Goal: Task Accomplishment & Management: Manage account settings

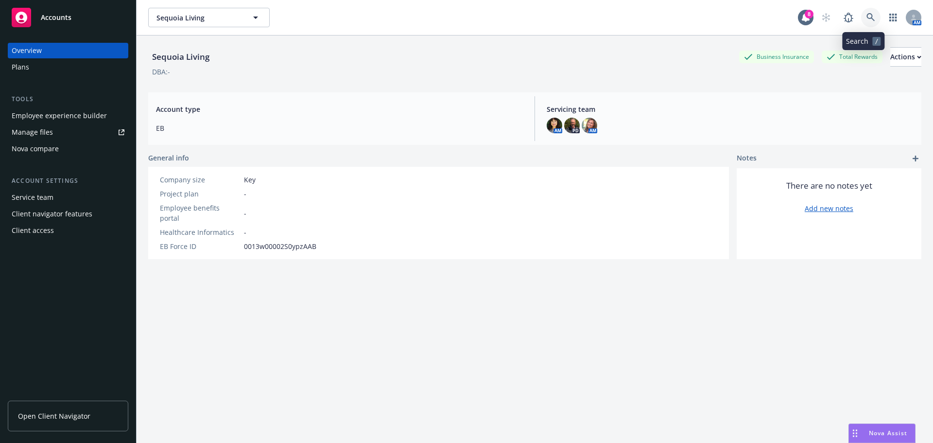
click at [866, 13] on icon at bounding box center [870, 17] width 9 height 9
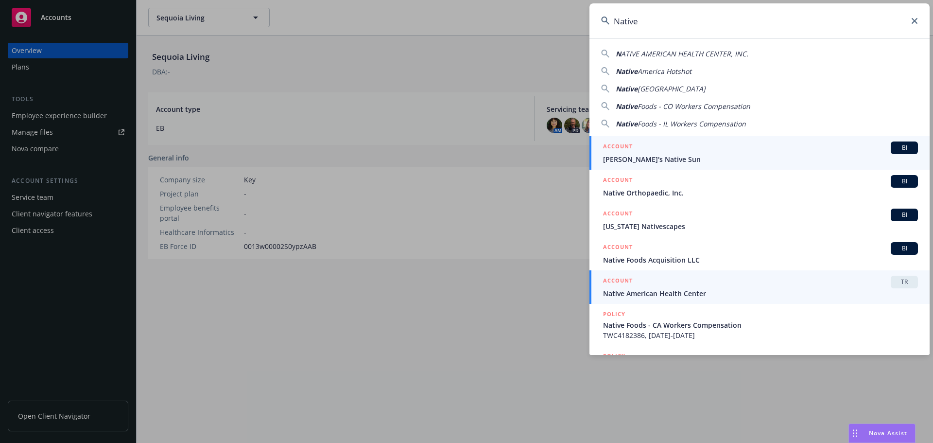
type input "Native"
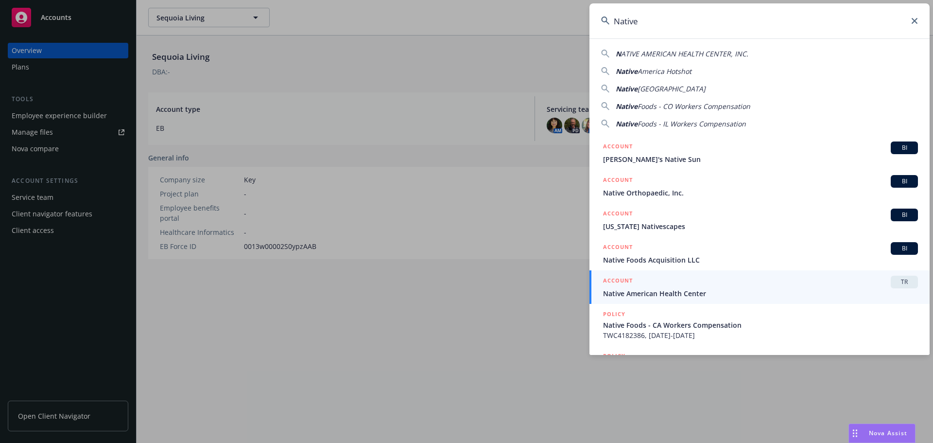
click at [684, 287] on div "ACCOUNT TR" at bounding box center [760, 282] width 315 height 13
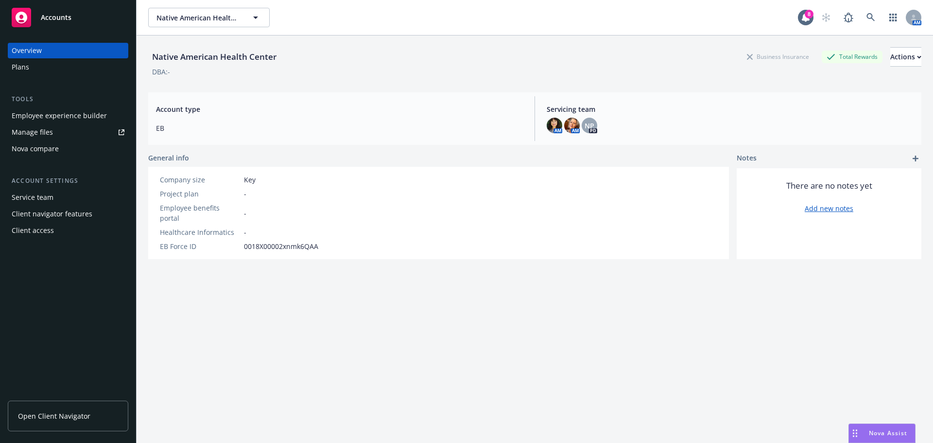
click at [73, 116] on div "Employee experience builder" at bounding box center [59, 116] width 95 height 16
click at [53, 417] on span "Open Client Navigator" at bounding box center [54, 416] width 72 height 10
click at [29, 129] on div "Manage files" at bounding box center [32, 132] width 41 height 16
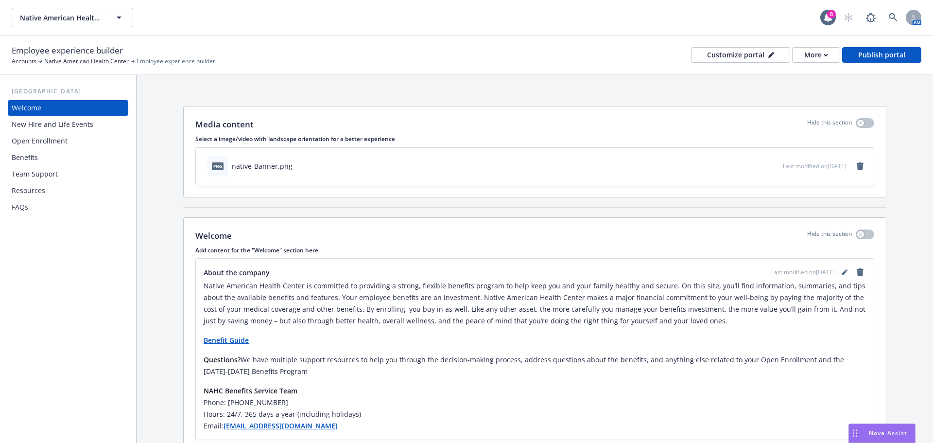
click at [37, 189] on div "Resources" at bounding box center [29, 191] width 34 height 16
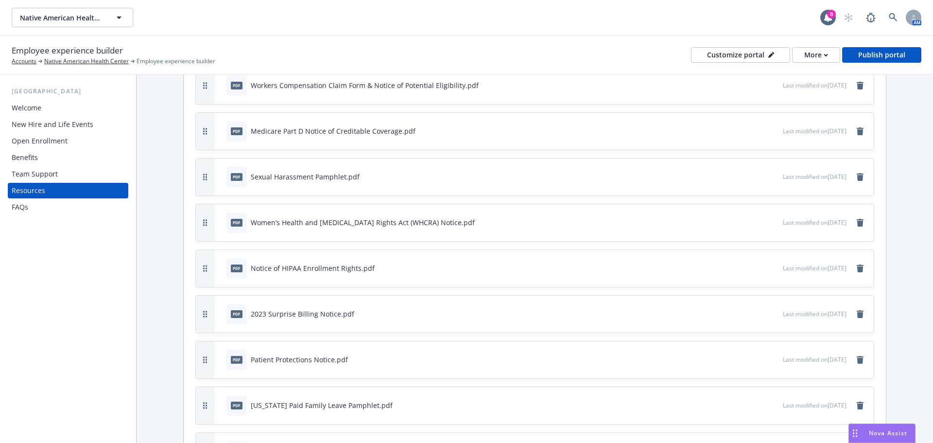
scroll to position [729, 0]
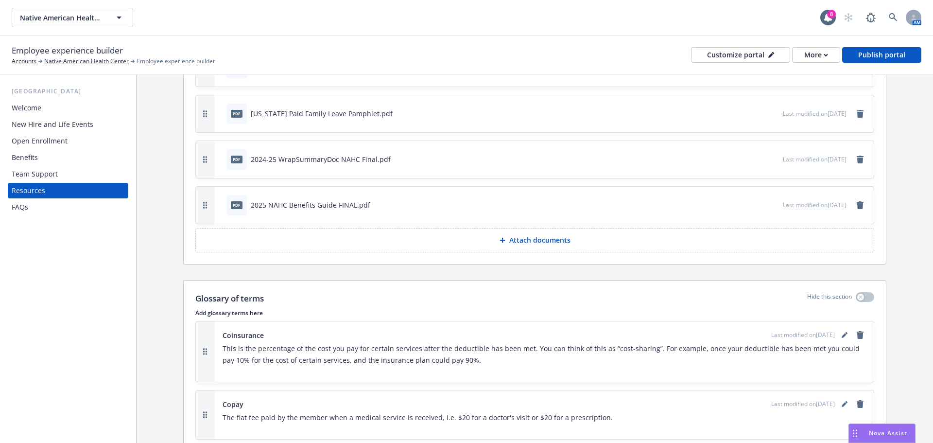
click at [552, 238] on p "Attach documents" at bounding box center [539, 240] width 61 height 10
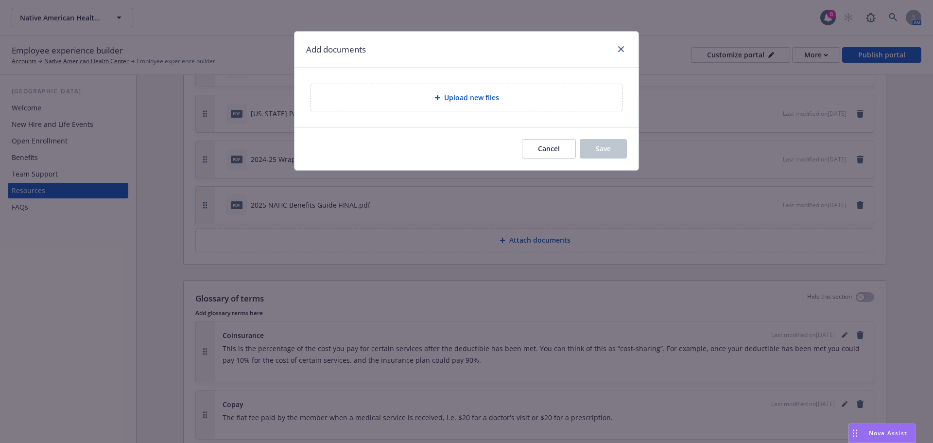
click at [477, 98] on span "Upload new files" at bounding box center [471, 97] width 55 height 10
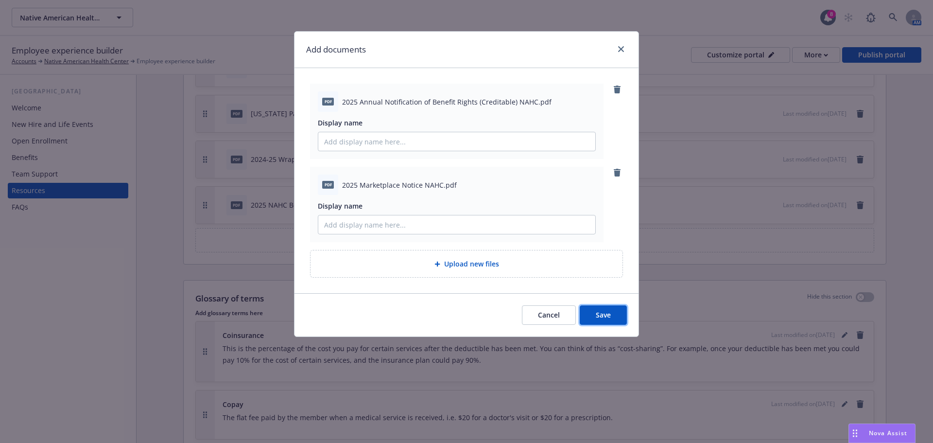
click at [604, 313] on span "Save" at bounding box center [603, 314] width 15 height 9
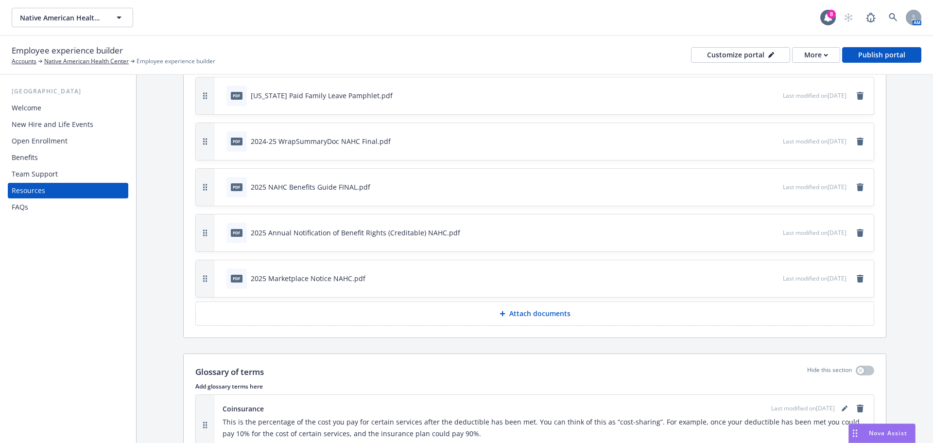
scroll to position [778, 0]
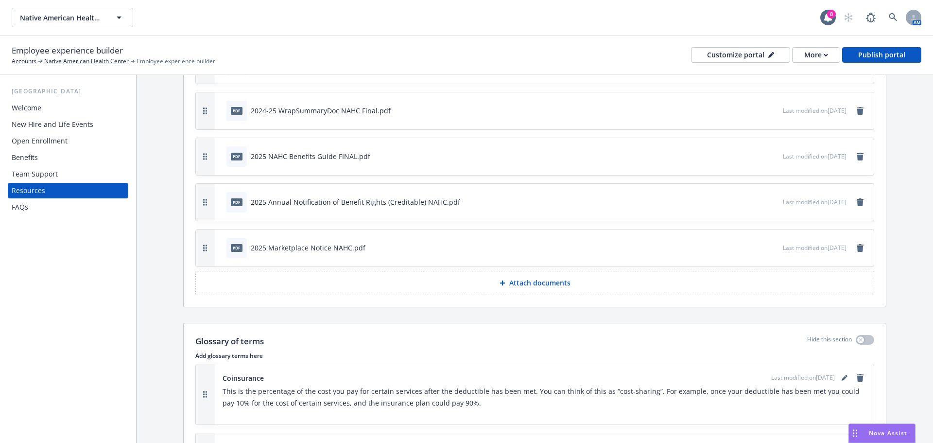
click at [769, 199] on icon "preview file" at bounding box center [773, 201] width 9 height 7
click at [260, 244] on div "2025 Marketplace Notice NAHC.pdf" at bounding box center [308, 247] width 115 height 10
click at [769, 244] on icon "preview file" at bounding box center [773, 246] width 9 height 7
click at [870, 56] on div "Publish portal" at bounding box center [881, 55] width 47 height 15
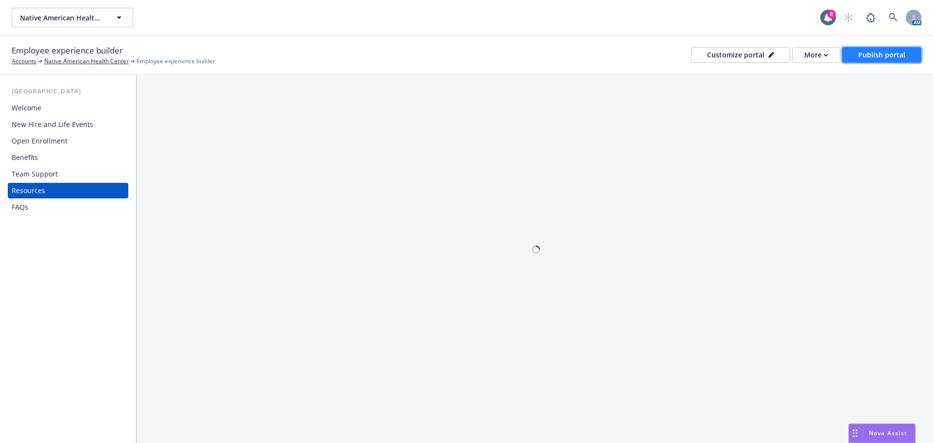
scroll to position [0, 0]
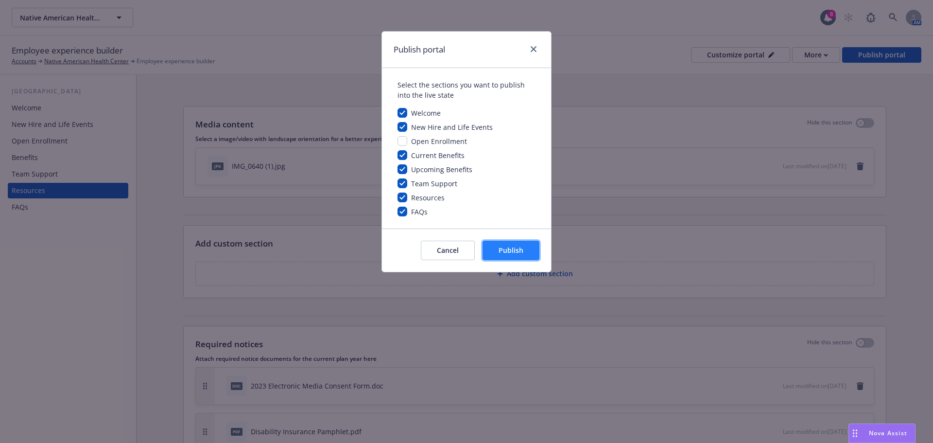
click at [519, 245] on button "Publish" at bounding box center [511, 250] width 57 height 19
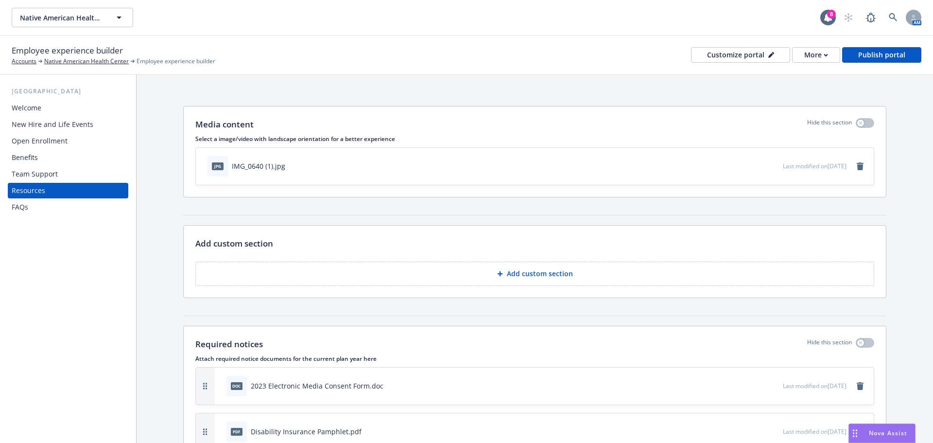
click at [93, 191] on div "Resources" at bounding box center [68, 191] width 113 height 16
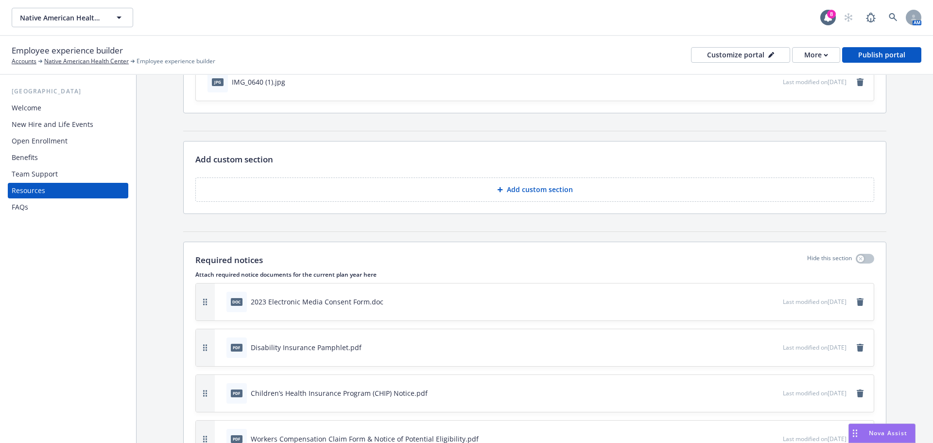
scroll to position [194, 0]
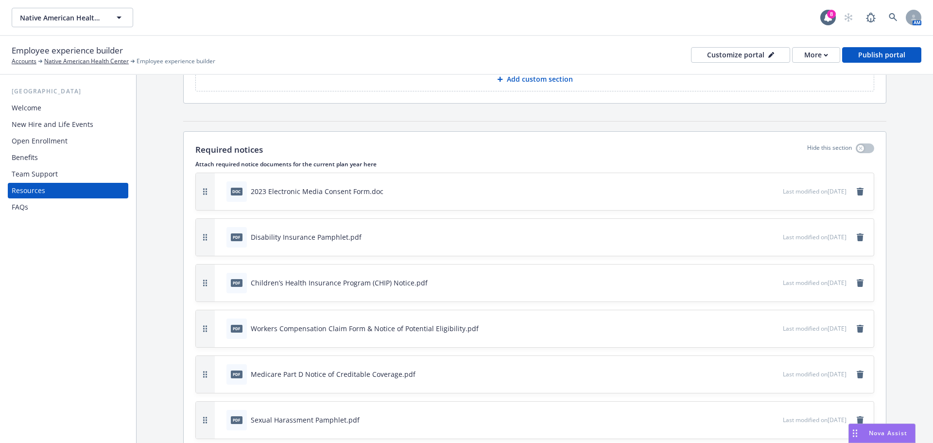
click at [327, 190] on div "2023 Electronic Media Consent Form.doc" at bounding box center [317, 191] width 133 height 10
click at [769, 189] on icon "preview file" at bounding box center [773, 190] width 9 height 7
click at [769, 192] on icon "preview file" at bounding box center [773, 190] width 9 height 7
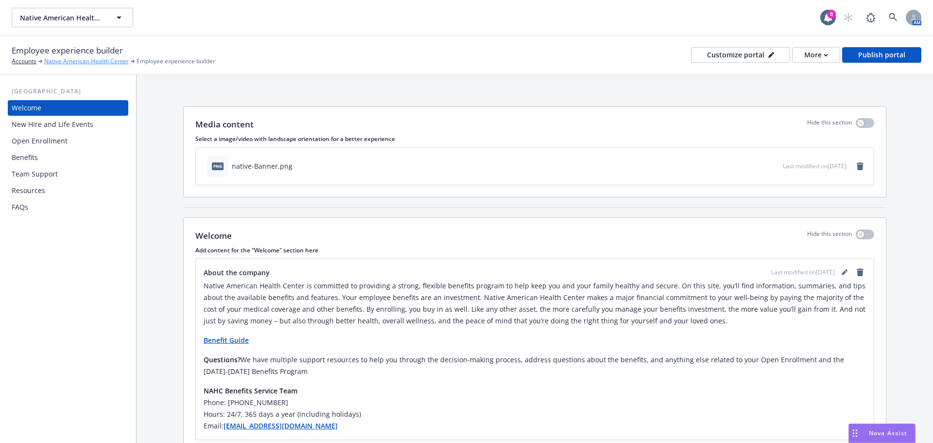
click at [88, 60] on link "Native American Health Center" at bounding box center [86, 61] width 85 height 9
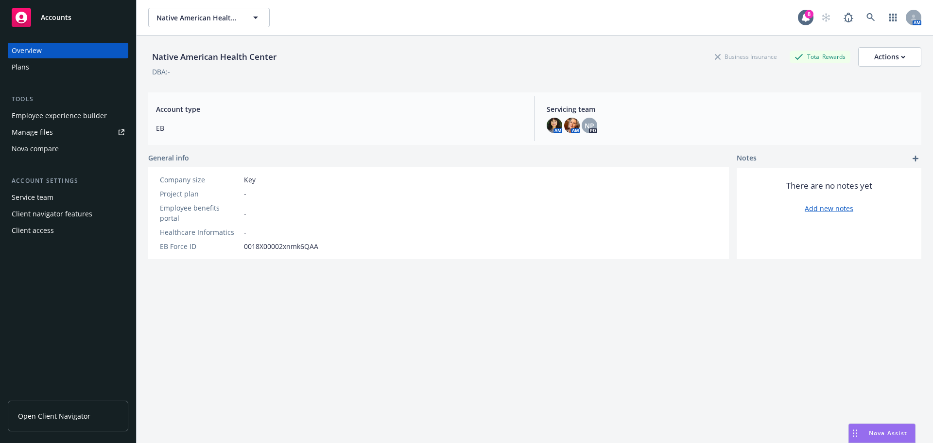
click at [35, 130] on div "Manage files" at bounding box center [32, 132] width 41 height 16
click at [65, 114] on div "Employee experience builder" at bounding box center [59, 116] width 95 height 16
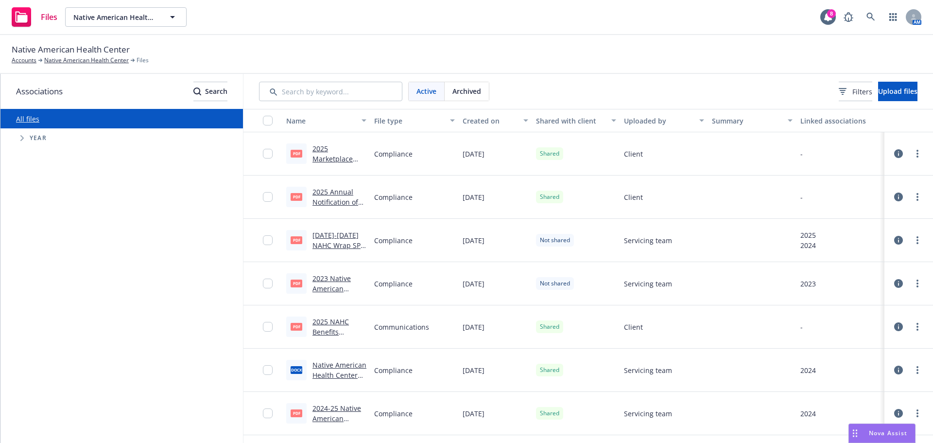
click at [892, 430] on span "Nova Assist" at bounding box center [888, 433] width 38 height 8
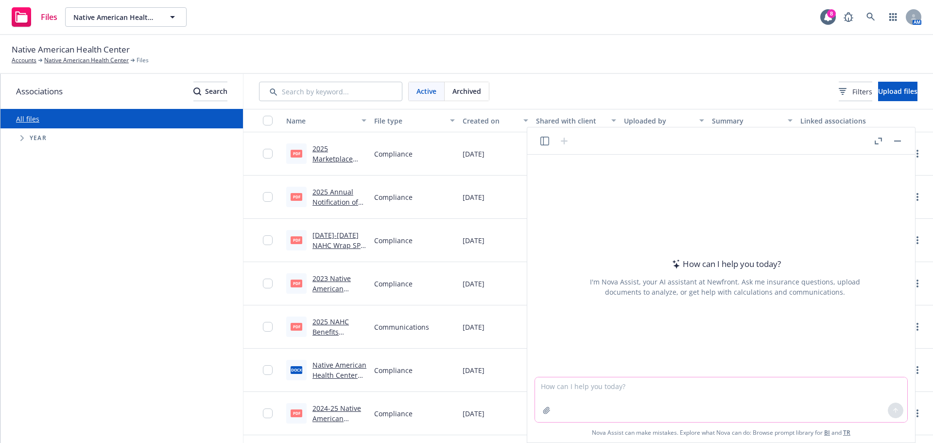
click at [578, 383] on textarea at bounding box center [721, 399] width 372 height 45
type textarea "How do you cross out text in Excel?"
click at [896, 410] on icon at bounding box center [896, 410] width 0 height 4
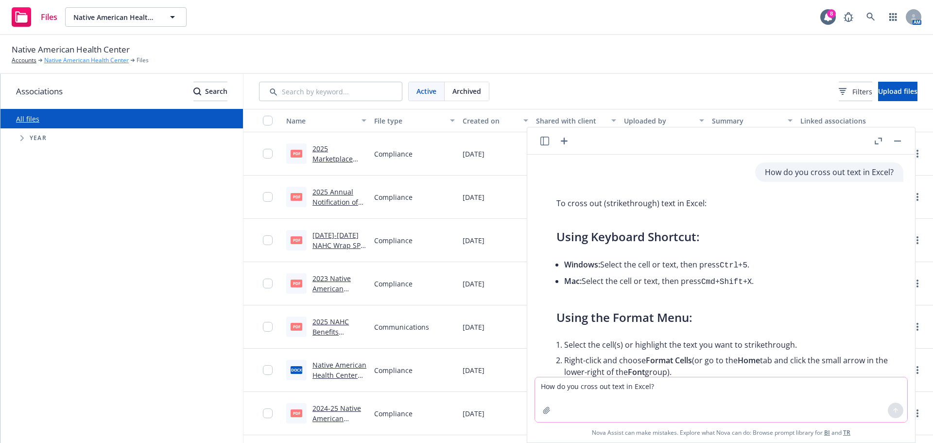
click at [98, 63] on link "Native American Health Center" at bounding box center [86, 60] width 85 height 9
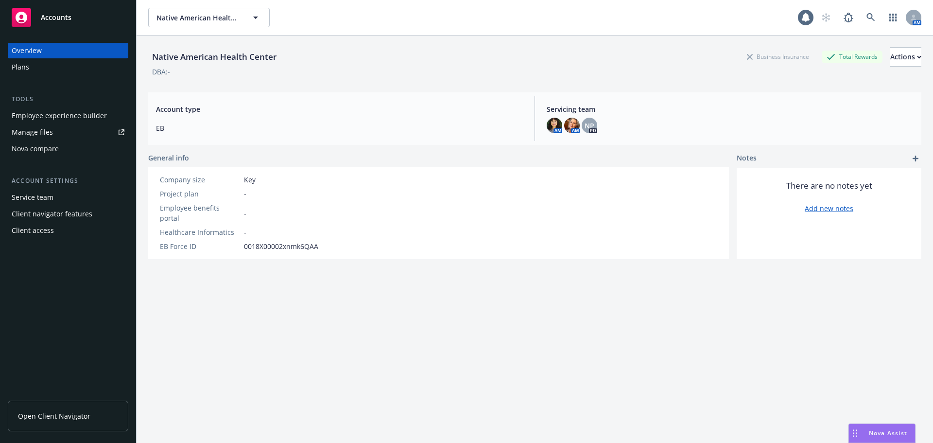
drag, startPoint x: 37, startPoint y: 78, endPoint x: 56, endPoint y: 79, distance: 18.5
click at [56, 79] on div "Overview Plans Tools Employee experience builder Manage files Nova compare Acco…" at bounding box center [68, 140] width 121 height 195
click at [15, 64] on div "Plans" at bounding box center [20, 67] width 17 height 16
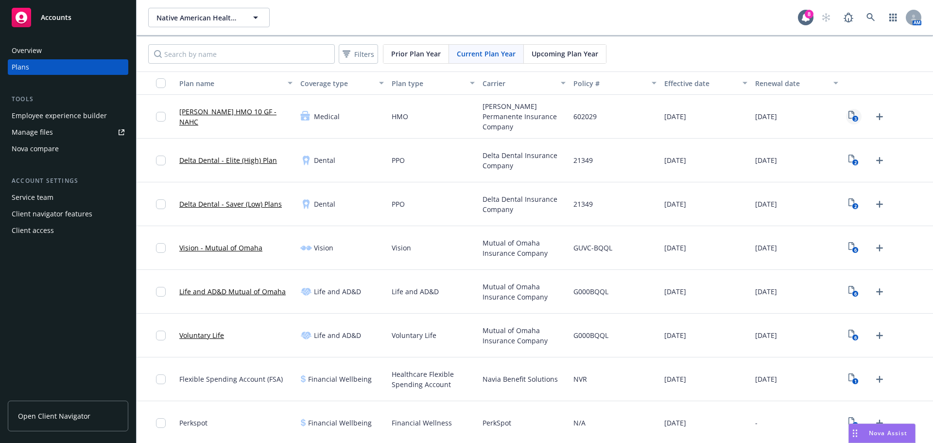
click at [849, 116] on icon "3" at bounding box center [854, 116] width 10 height 11
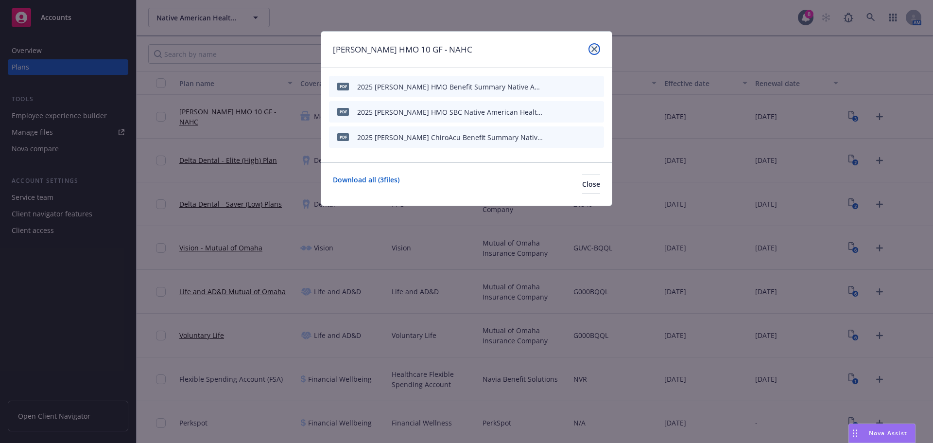
click at [597, 49] on link "close" at bounding box center [595, 49] width 12 height 12
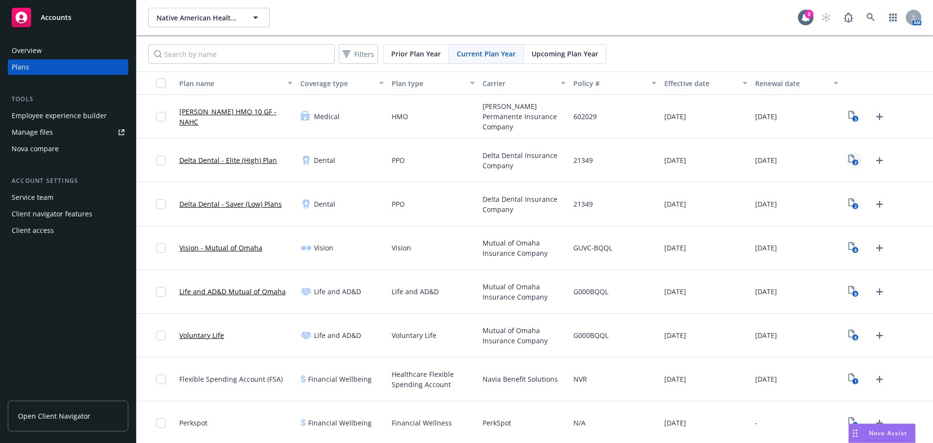
click at [849, 160] on icon "2" at bounding box center [854, 160] width 10 height 11
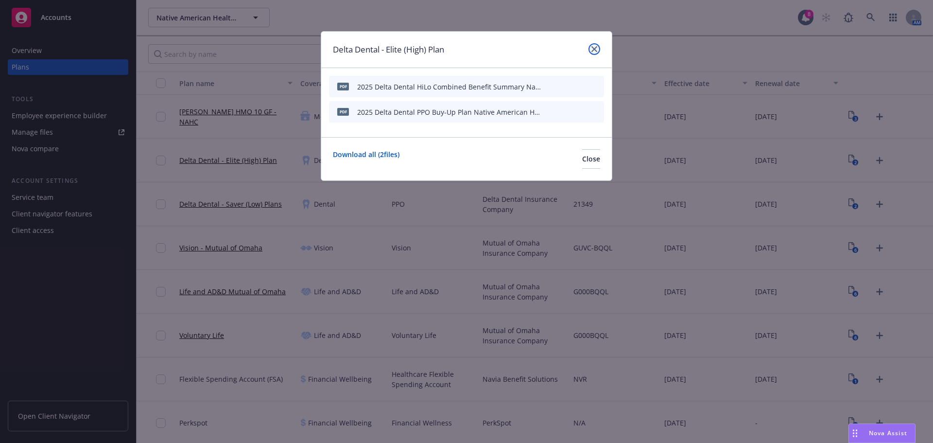
click at [592, 52] on link "close" at bounding box center [595, 49] width 12 height 12
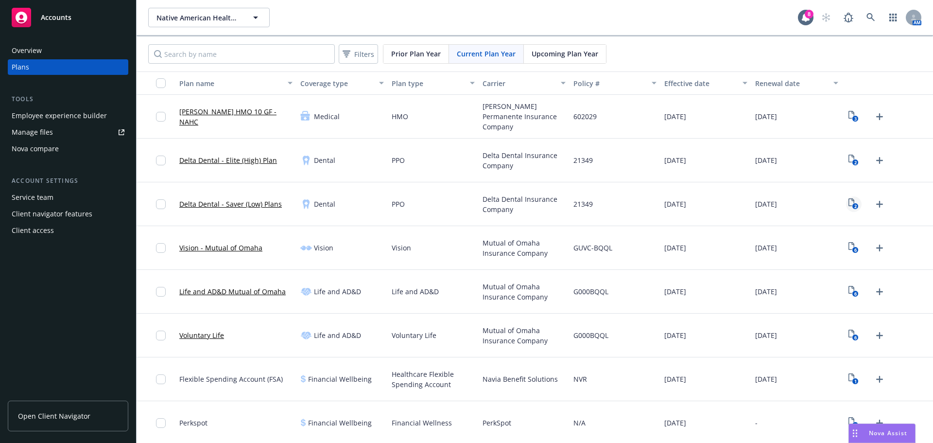
click at [849, 206] on icon "View Plan Documents" at bounding box center [852, 202] width 6 height 8
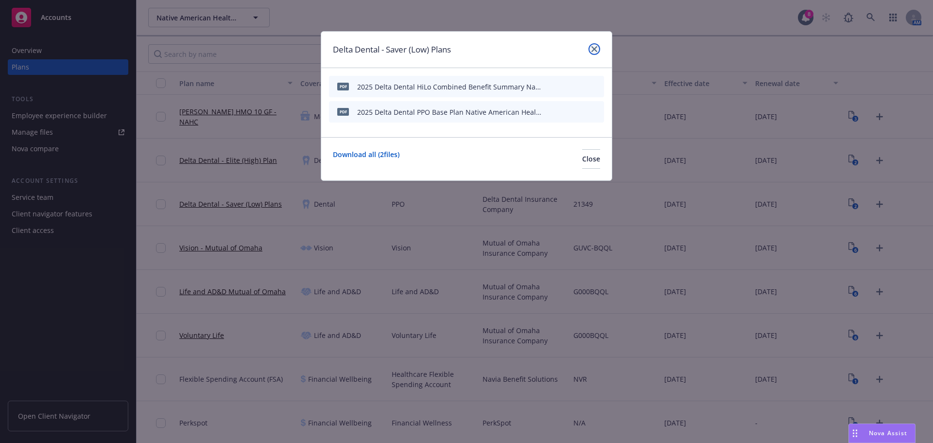
click at [595, 46] on icon "close" at bounding box center [594, 49] width 6 height 6
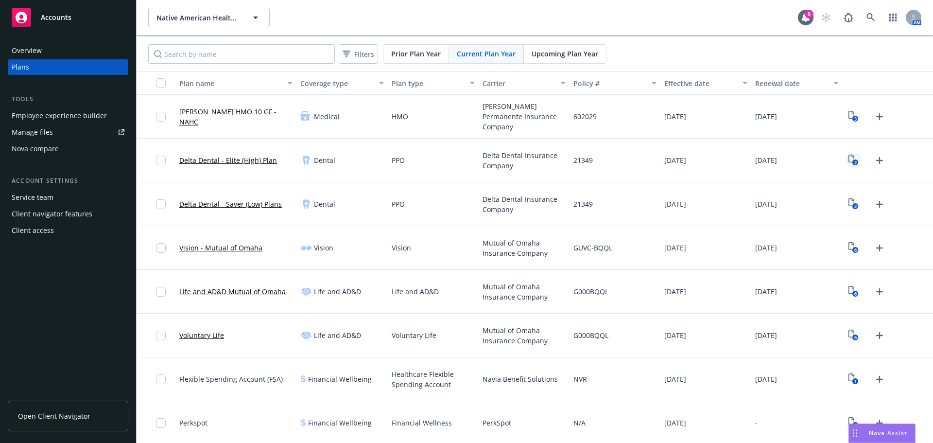
click at [849, 158] on icon "2" at bounding box center [854, 160] width 10 height 11
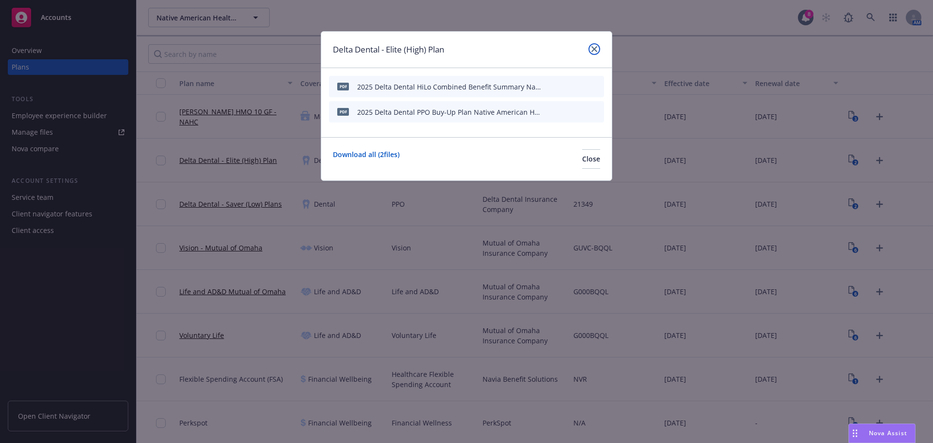
click at [598, 49] on link "close" at bounding box center [595, 49] width 12 height 12
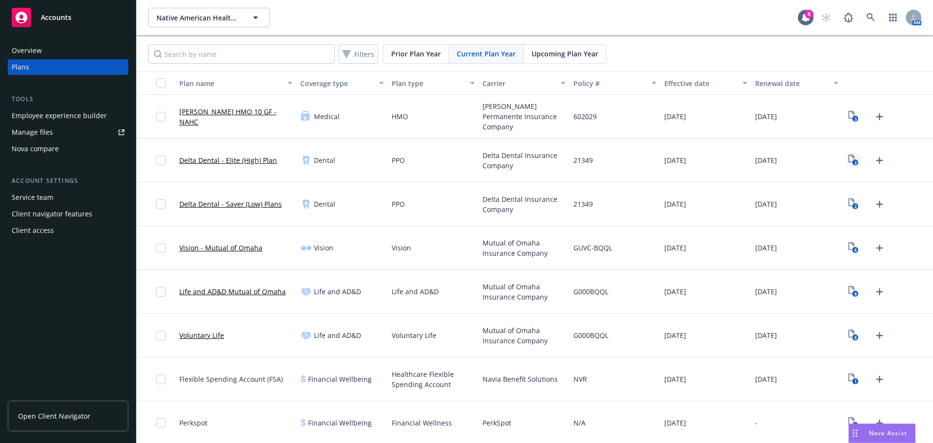
click at [849, 158] on icon "2" at bounding box center [854, 160] width 10 height 11
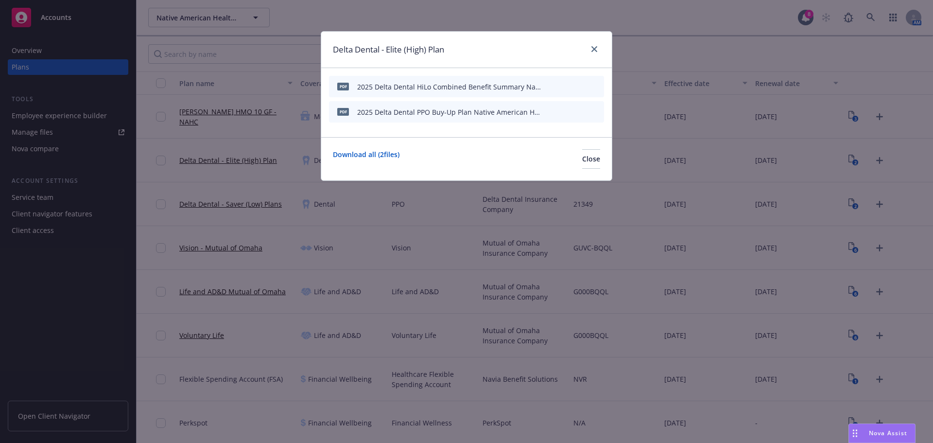
click at [579, 82] on button at bounding box center [580, 87] width 9 height 10
click at [578, 87] on icon "preview file" at bounding box center [579, 86] width 9 height 7
click at [593, 48] on icon "close" at bounding box center [594, 49] width 6 height 6
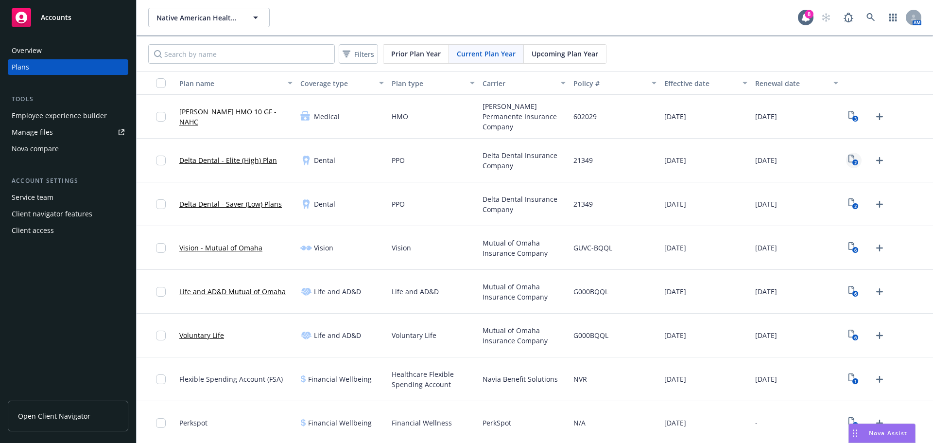
click at [849, 157] on icon "View Plan Documents" at bounding box center [852, 159] width 6 height 8
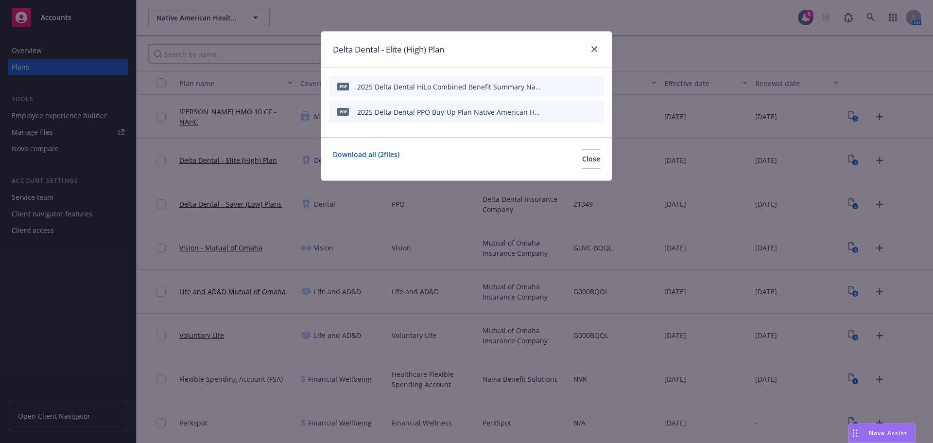
click at [490, 121] on div "pdf 2025 Delta Dental PPO Buy-Up Plan Native American Health Center.pdf" at bounding box center [438, 112] width 210 height 20
click at [581, 111] on icon "preview file" at bounding box center [579, 111] width 9 height 7
click at [596, 86] on icon "archive file" at bounding box center [595, 86] width 7 height 8
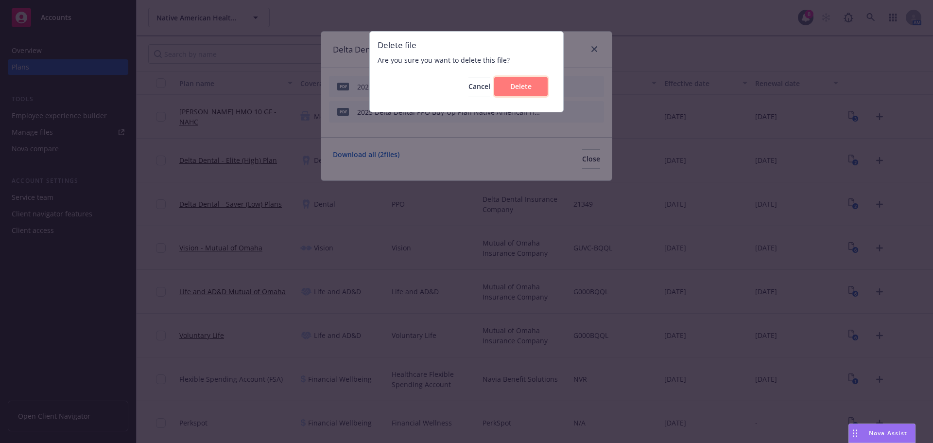
click at [512, 83] on span "Delete" at bounding box center [520, 86] width 21 height 9
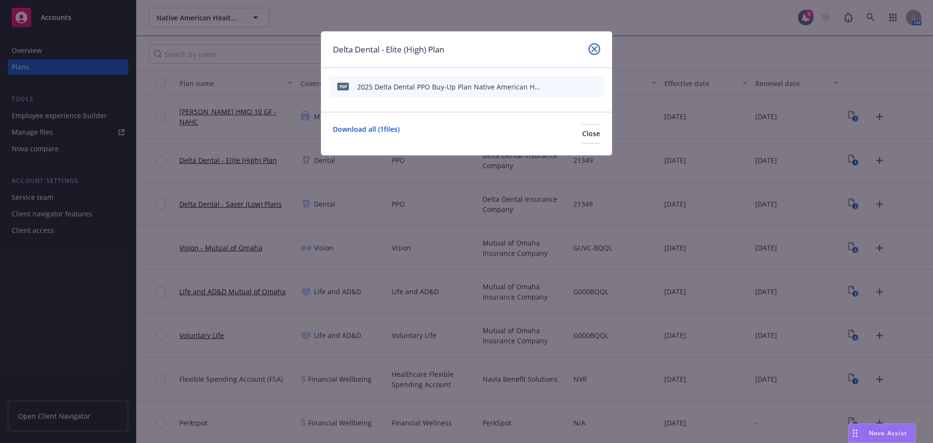
click at [595, 45] on link "close" at bounding box center [595, 49] width 12 height 12
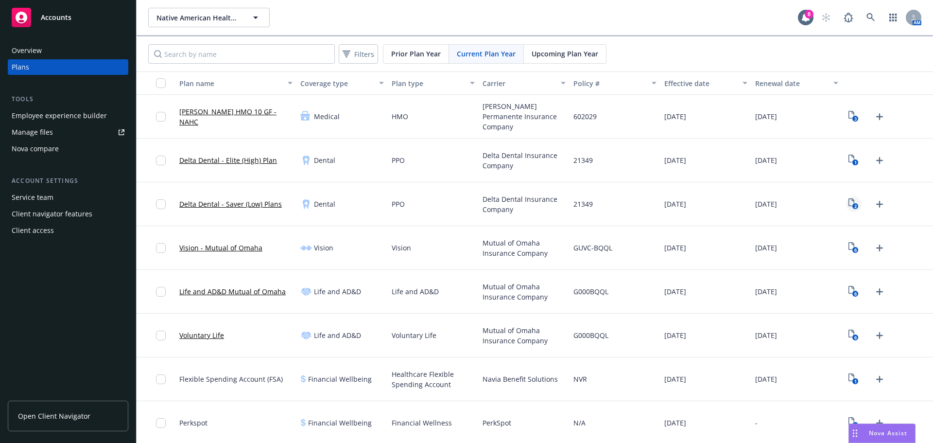
click at [849, 203] on icon "2" at bounding box center [854, 203] width 10 height 11
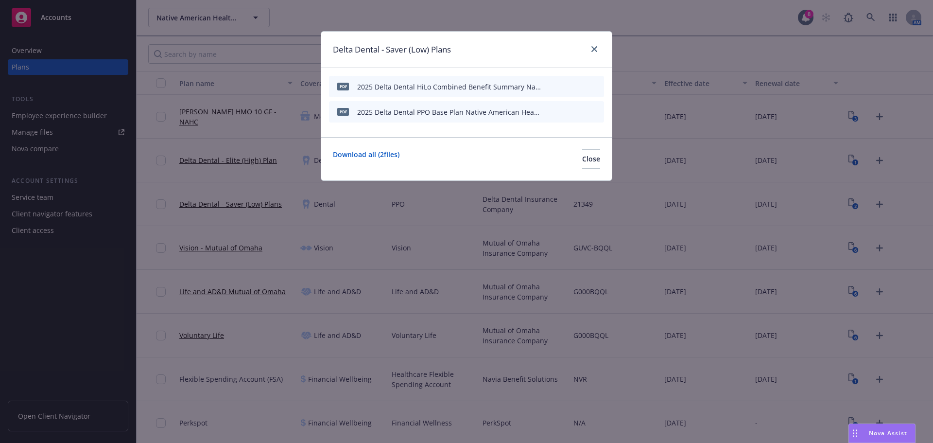
click at [582, 108] on icon "preview file" at bounding box center [579, 111] width 9 height 7
click at [594, 83] on icon "archive file" at bounding box center [595, 86] width 7 height 8
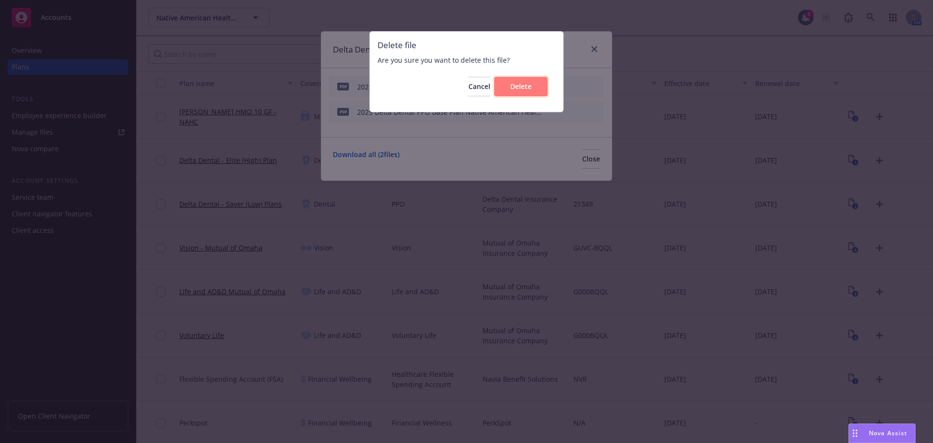
click at [533, 87] on button "Delete" at bounding box center [520, 86] width 53 height 19
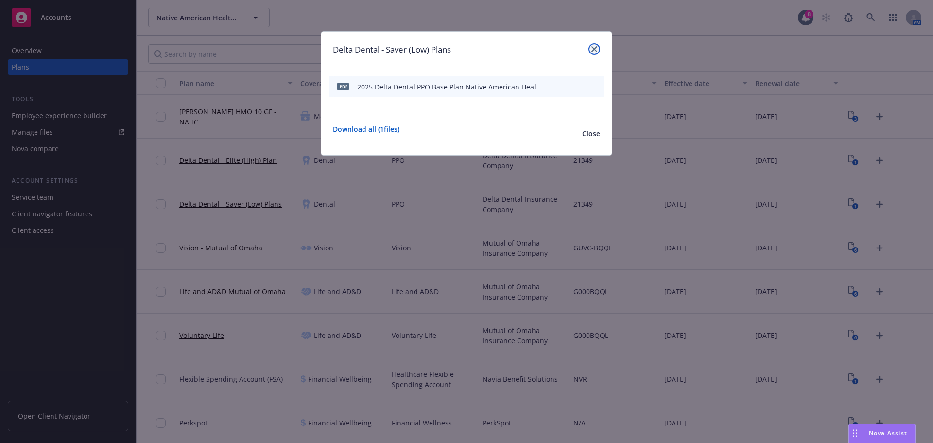
click at [595, 49] on icon "close" at bounding box center [594, 49] width 6 height 6
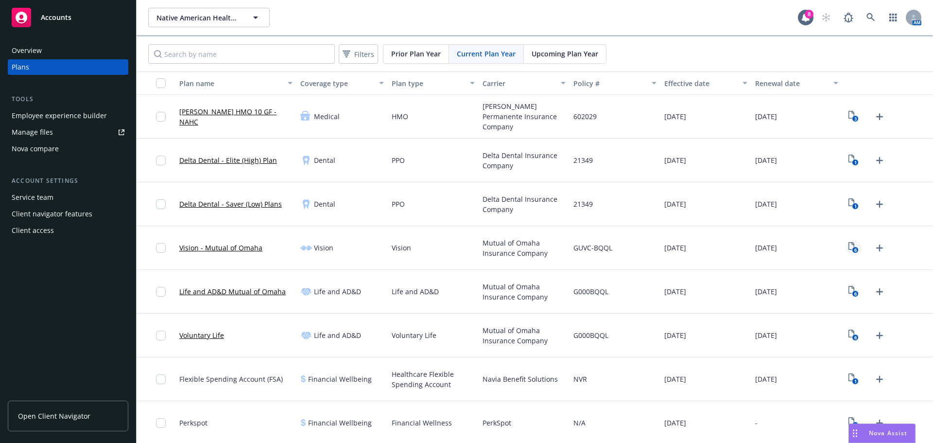
click at [849, 250] on icon "6" at bounding box center [854, 247] width 10 height 11
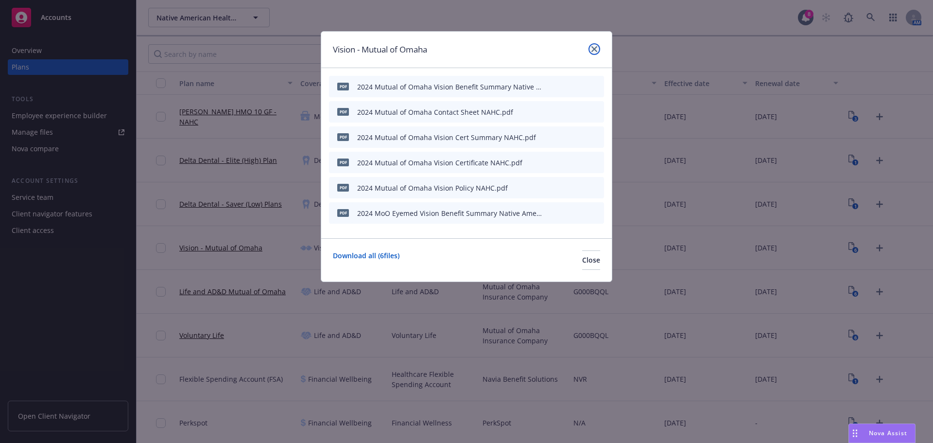
click at [595, 48] on icon "close" at bounding box center [594, 49] width 6 height 6
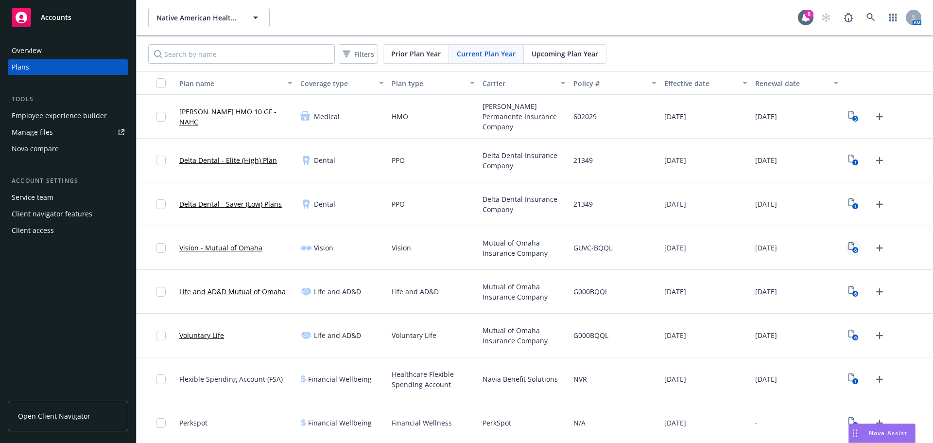
click at [849, 246] on icon "6" at bounding box center [854, 247] width 10 height 11
